Goal: Check status: Check status

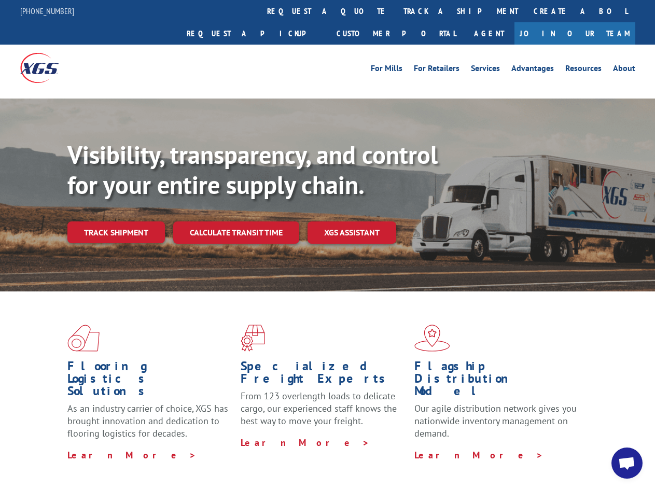
click at [327, 244] on div "Visibility, transparency, and control for your entire supply chain. Track shipm…" at bounding box center [361, 212] width 588 height 145
click at [396, 11] on link "track a shipment" at bounding box center [461, 11] width 130 height 22
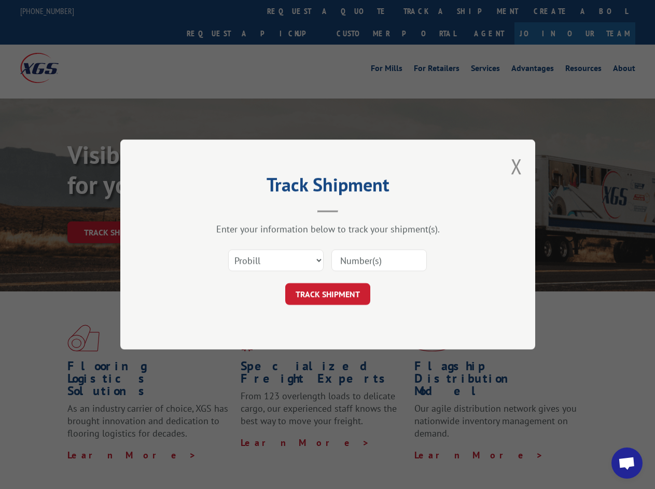
click at [362, 11] on div "Track Shipment Enter your information below to track your shipment(s). Select c…" at bounding box center [327, 244] width 655 height 489
click at [427, 11] on div "Track Shipment Enter your information below to track your shipment(s). Select c…" at bounding box center [327, 244] width 655 height 489
click at [116, 210] on div "Track Shipment Enter your information below to track your shipment(s). Select c…" at bounding box center [327, 244] width 655 height 489
click at [236, 210] on header "Track Shipment" at bounding box center [327, 194] width 311 height 35
click at [352, 210] on header "Track Shipment" at bounding box center [327, 194] width 311 height 35
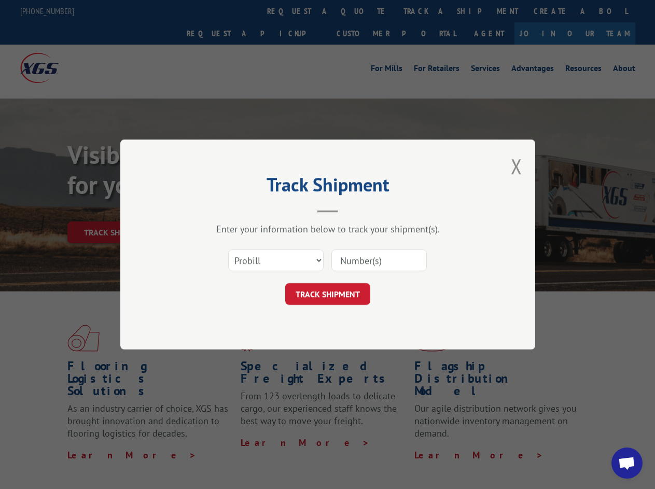
click at [627, 463] on span "Open chat" at bounding box center [626, 464] width 17 height 15
